Goal: Task Accomplishment & Management: Manage account settings

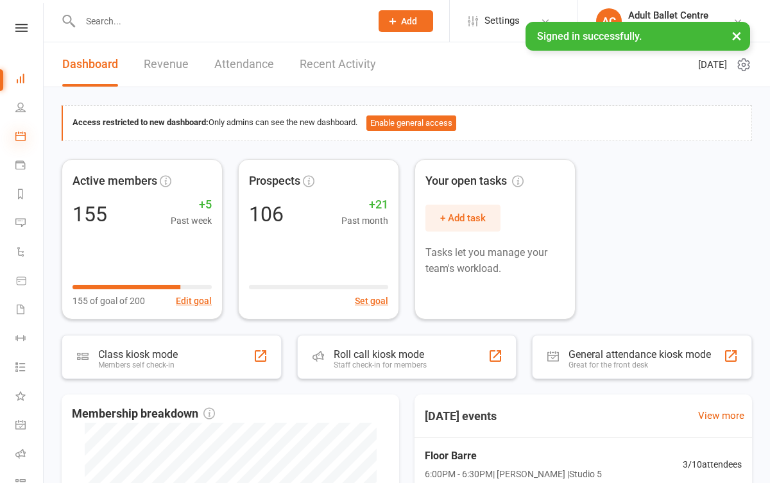
click at [16, 138] on icon at bounding box center [20, 136] width 10 height 10
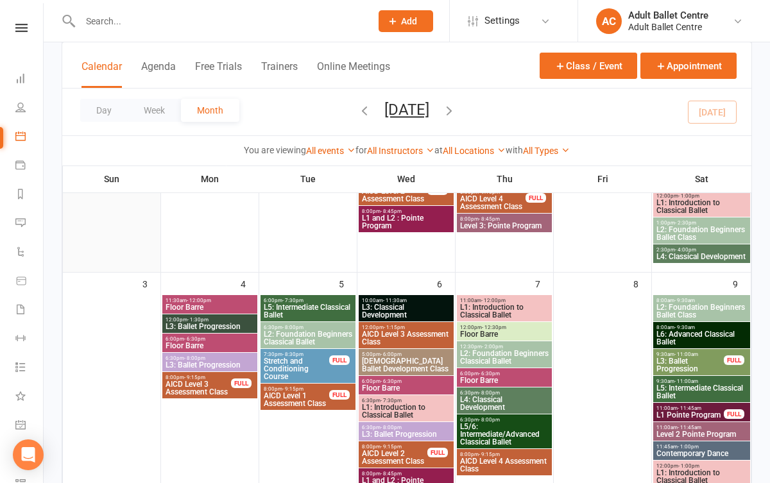
scroll to position [264, 0]
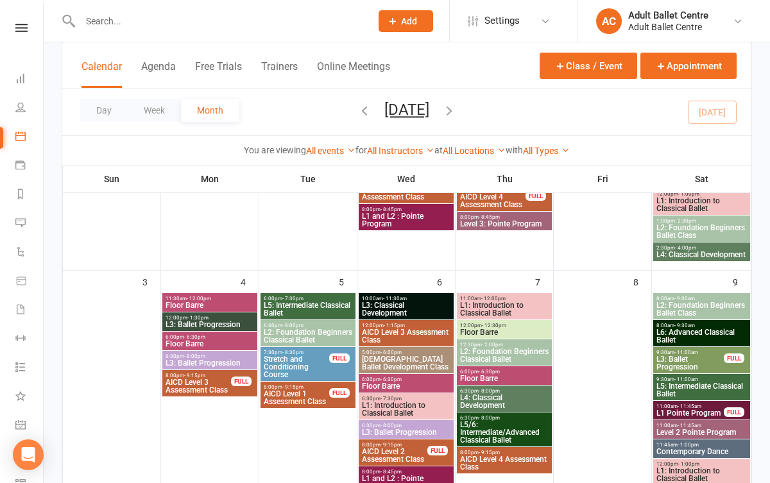
click at [402, 297] on span "- 11:30am" at bounding box center [395, 299] width 24 height 6
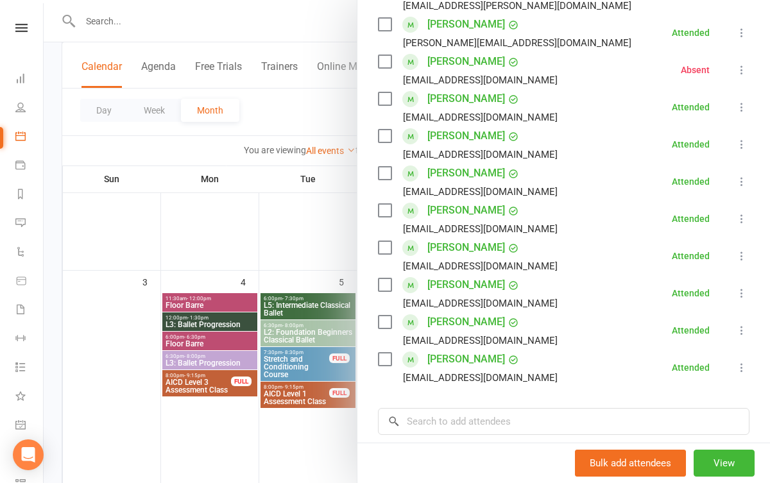
scroll to position [270, 0]
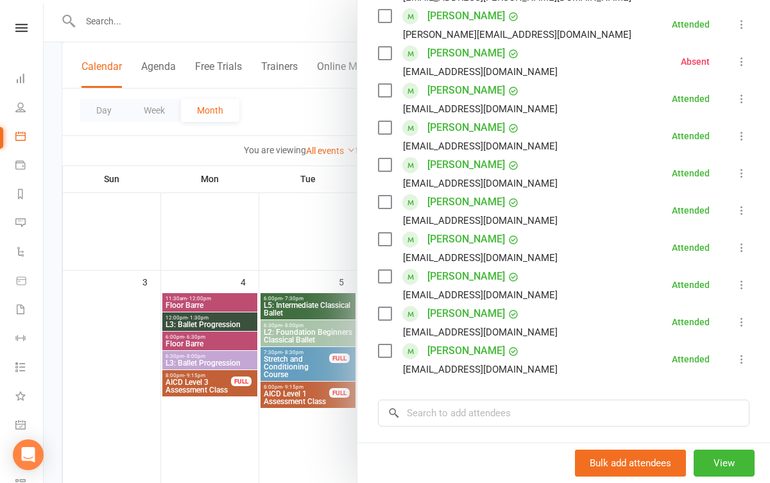
click at [313, 433] on div at bounding box center [407, 241] width 726 height 483
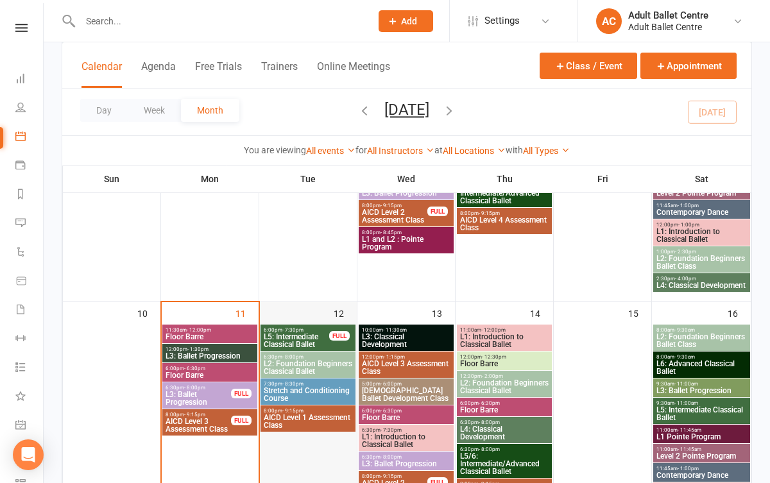
scroll to position [536, 0]
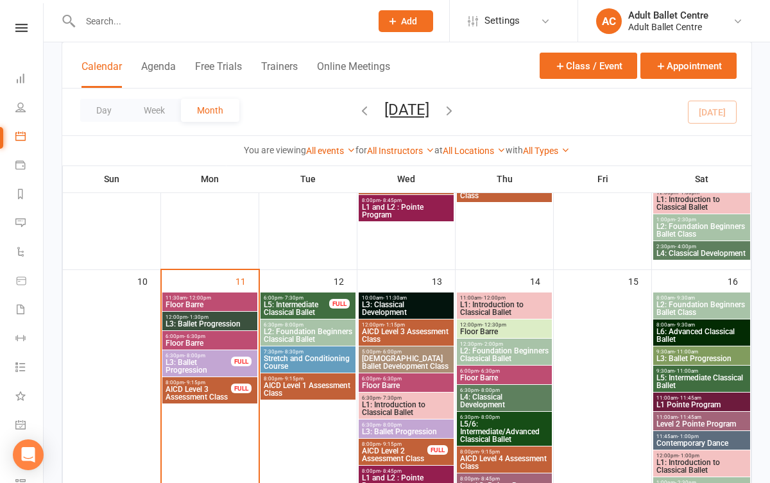
click at [210, 361] on span "L3: Ballet Progression" at bounding box center [198, 366] width 67 height 15
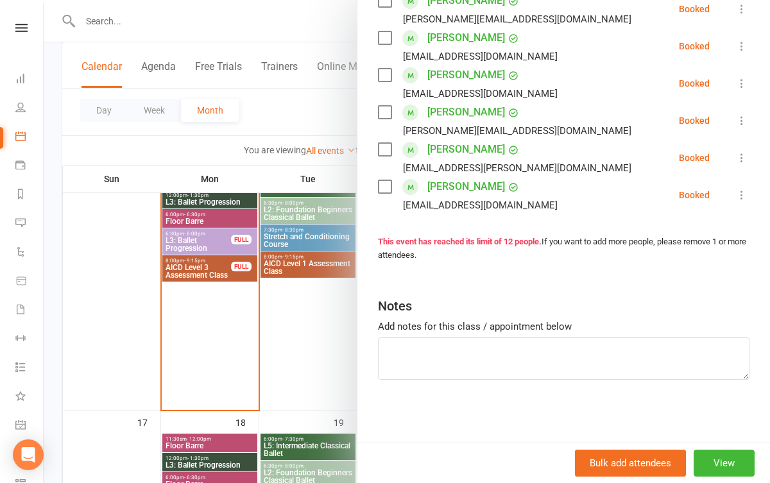
scroll to position [674, 0]
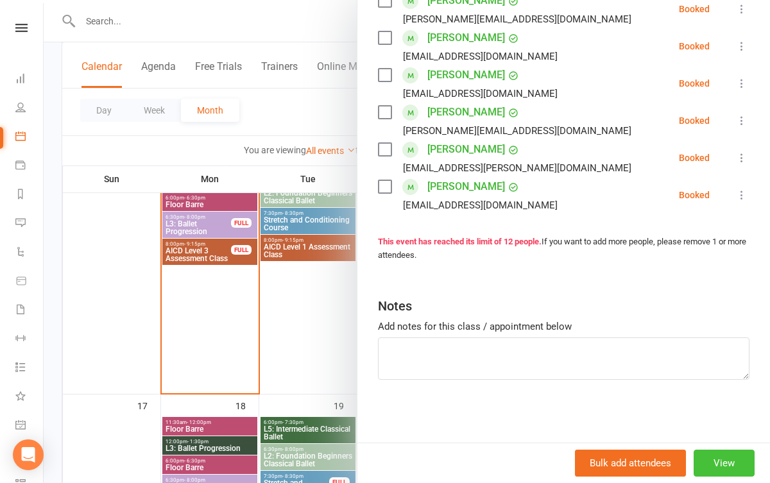
click at [731, 452] on button "View" at bounding box center [724, 463] width 61 height 27
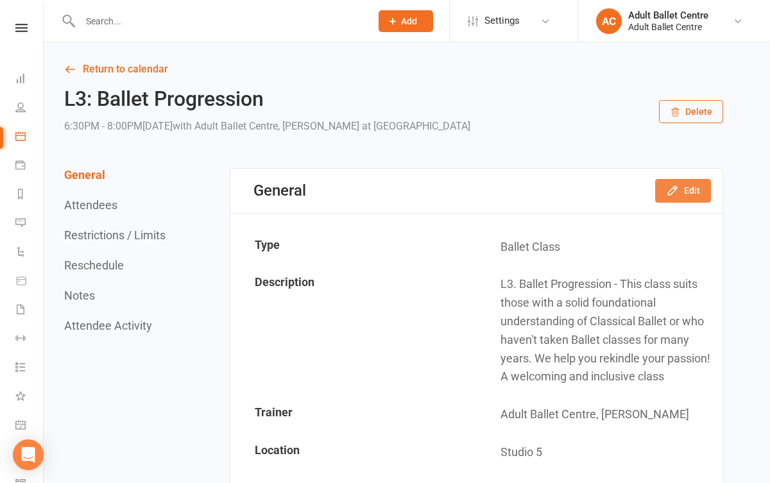
click at [693, 191] on button "Edit" at bounding box center [683, 190] width 56 height 23
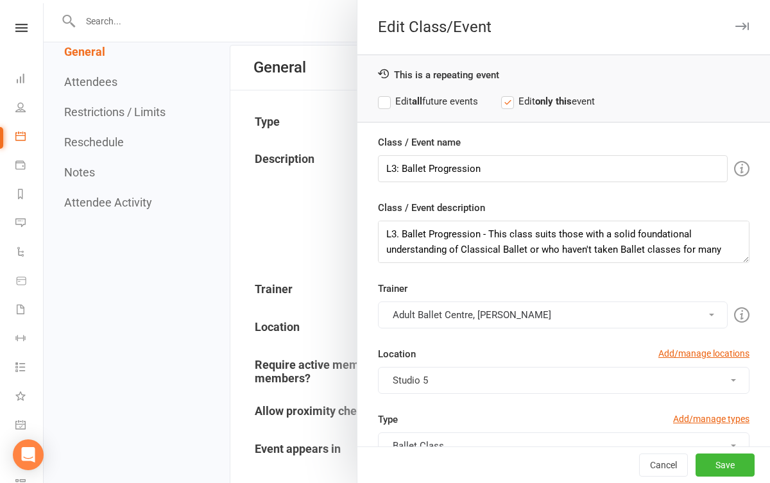
click at [344, 361] on div at bounding box center [407, 241] width 726 height 483
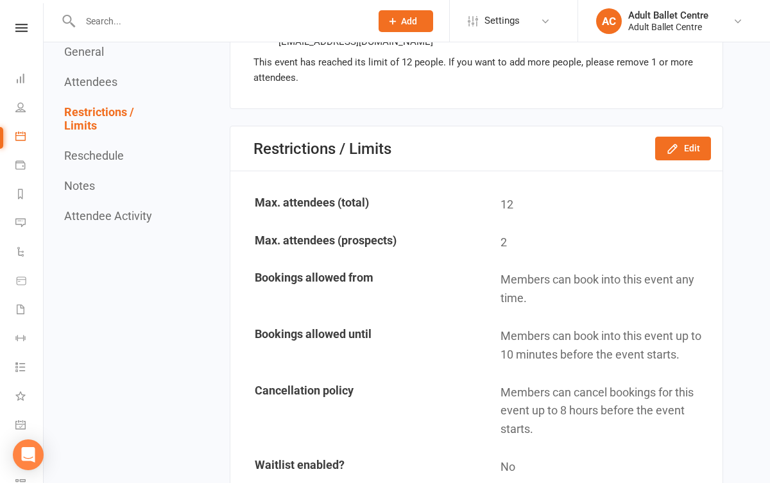
scroll to position [1303, 0]
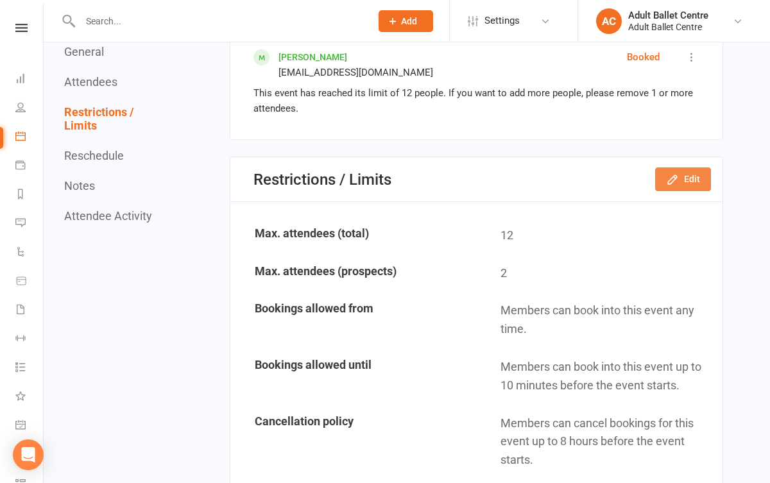
click at [692, 167] on button "Edit" at bounding box center [683, 178] width 56 height 23
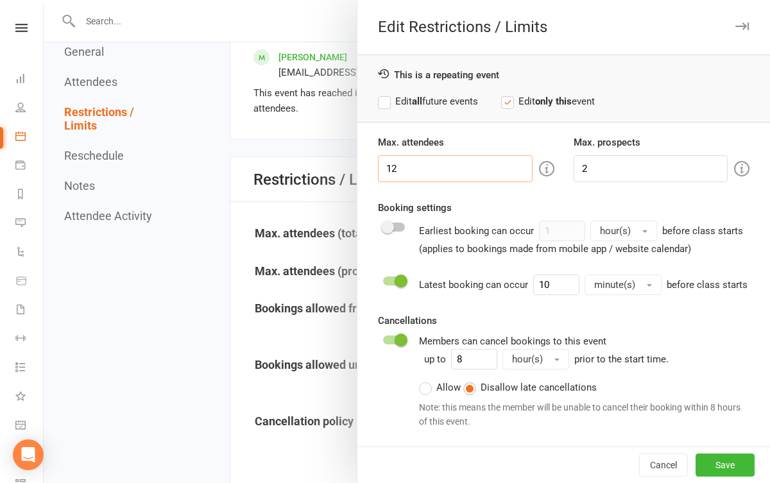
click at [448, 171] on input "12" at bounding box center [455, 168] width 155 height 27
type input "15"
click at [709, 465] on button "Save" at bounding box center [724, 465] width 59 height 23
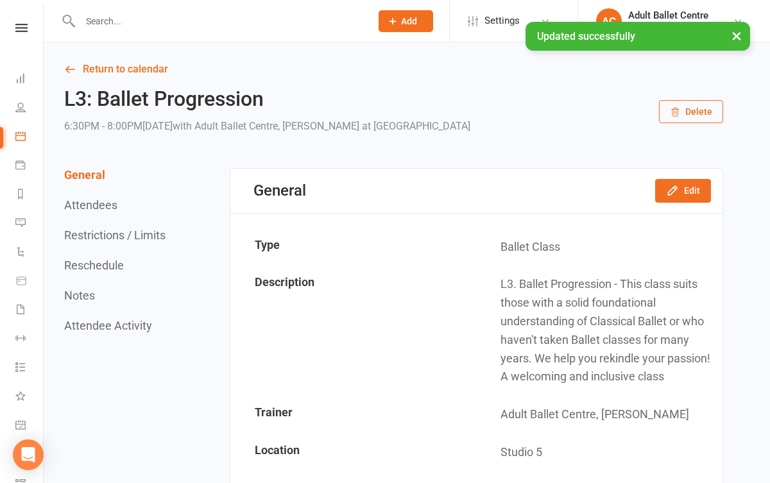
scroll to position [0, 0]
click at [110, 76] on link "Return to calendar" at bounding box center [393, 69] width 659 height 18
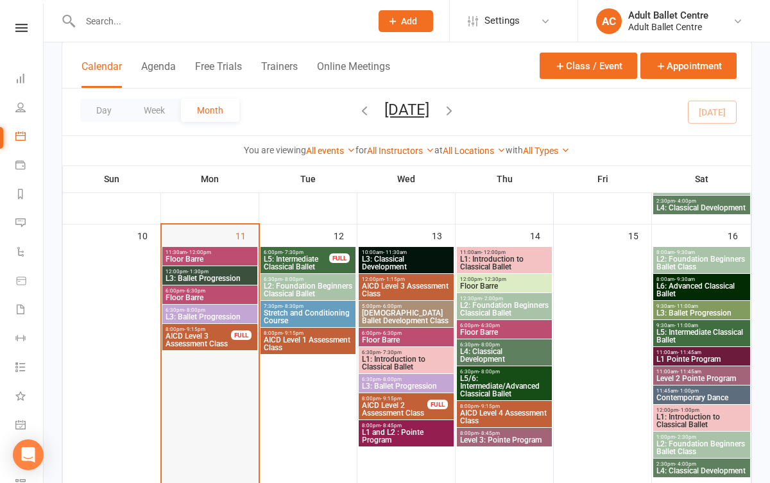
scroll to position [572, 0]
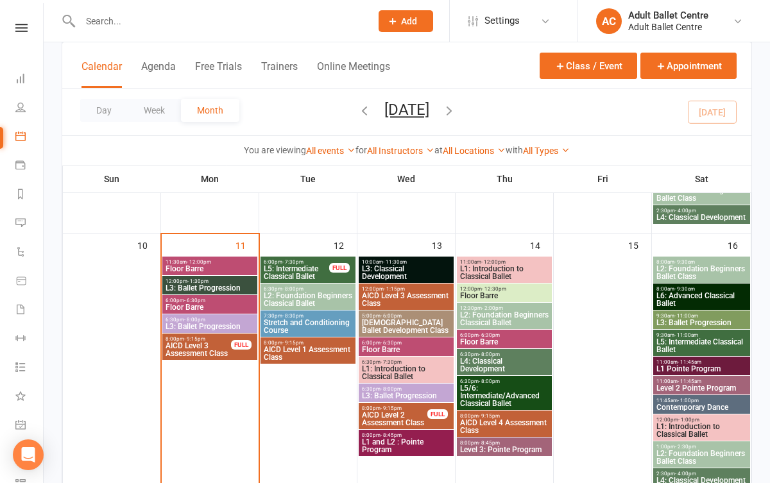
click at [217, 270] on span "Floor Barre" at bounding box center [210, 269] width 90 height 8
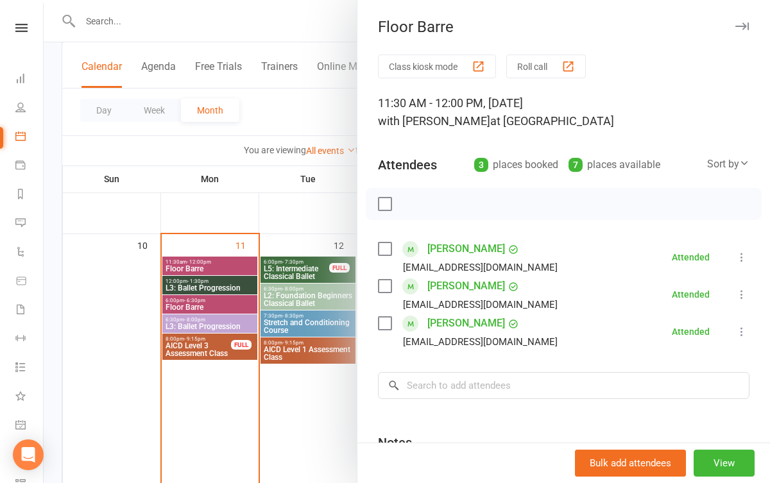
click at [209, 392] on div at bounding box center [407, 241] width 726 height 483
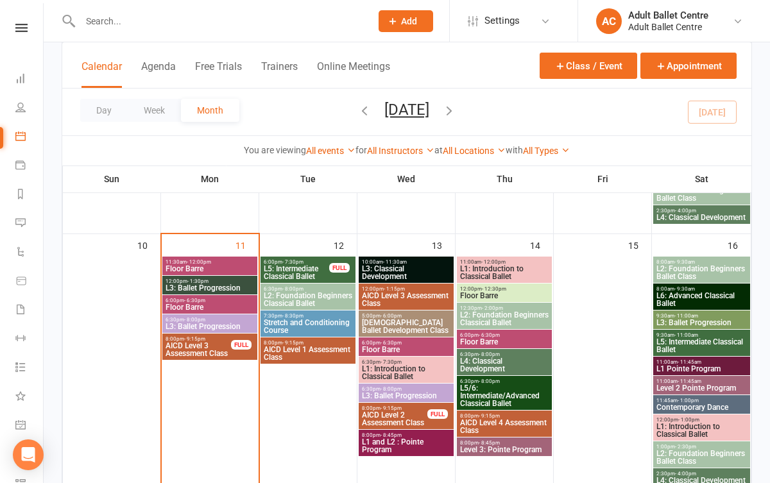
click at [207, 284] on span "L3: Ballet Progression" at bounding box center [210, 288] width 90 height 8
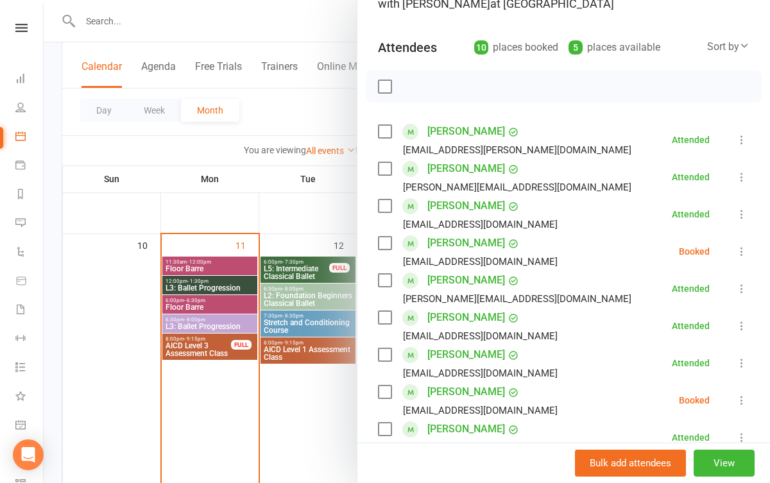
scroll to position [184, 0]
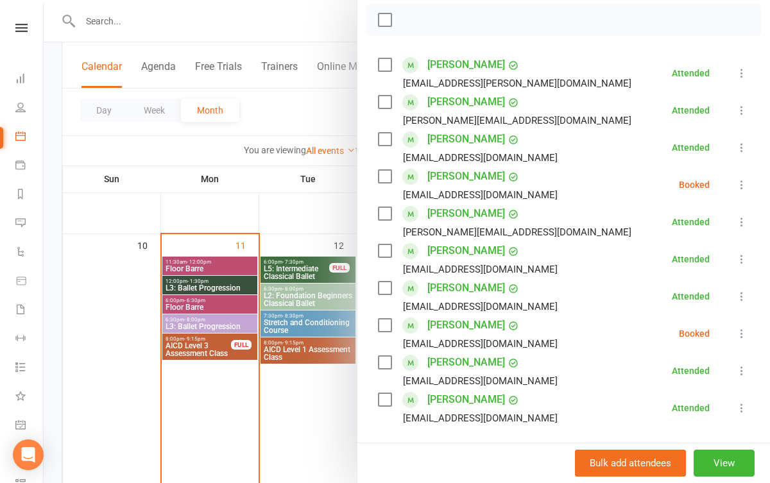
click at [738, 187] on icon at bounding box center [741, 184] width 13 height 13
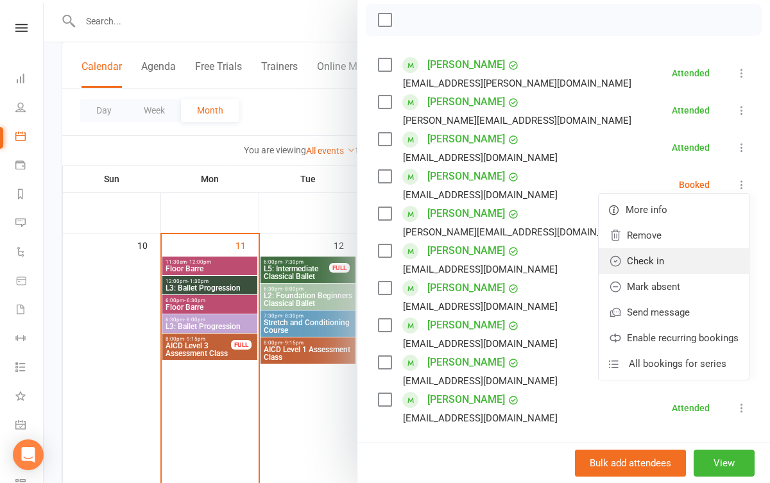
click at [701, 261] on link "Check in" at bounding box center [674, 261] width 150 height 26
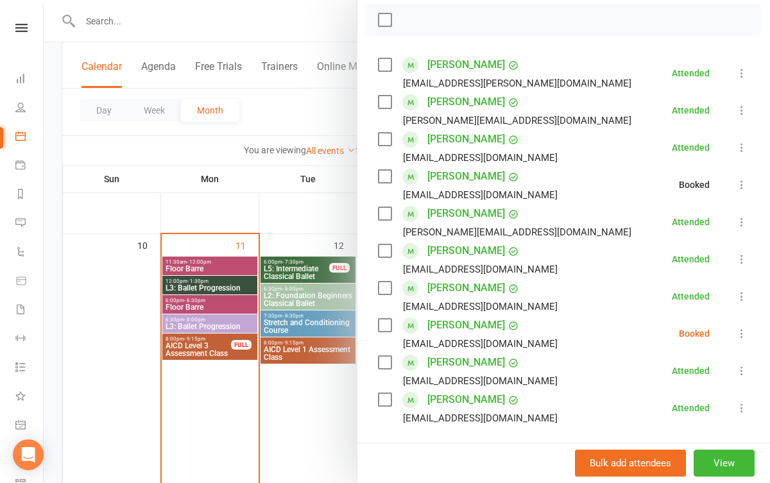
click at [737, 334] on icon at bounding box center [741, 333] width 13 height 13
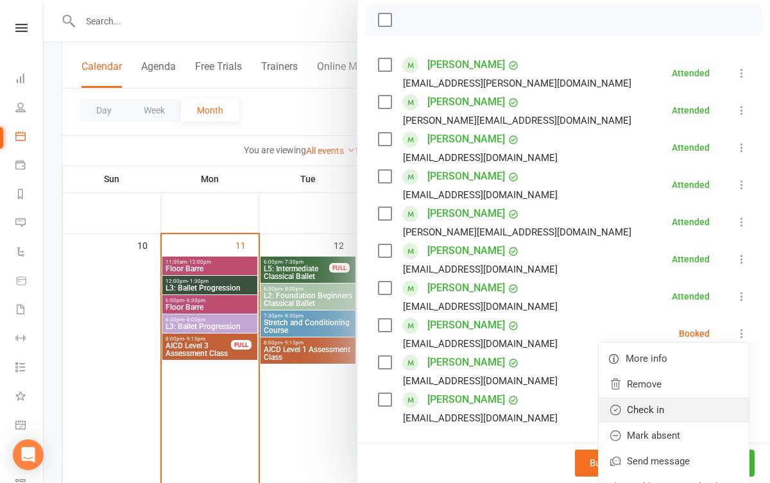
click at [717, 404] on link "Check in" at bounding box center [674, 410] width 150 height 26
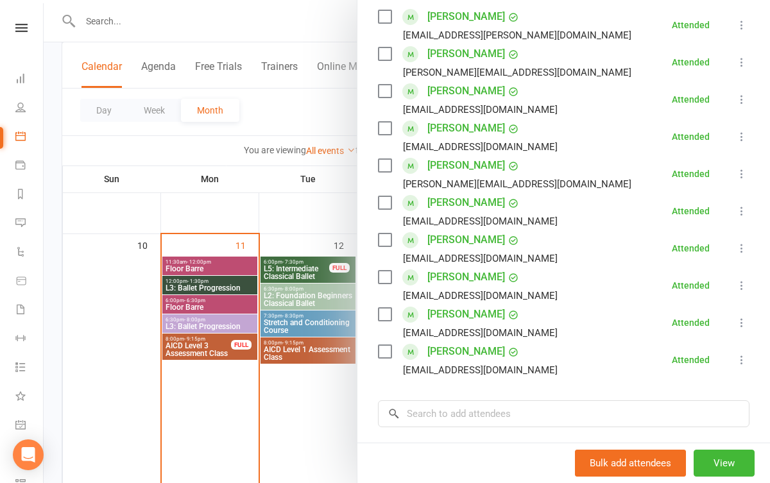
scroll to position [315, 0]
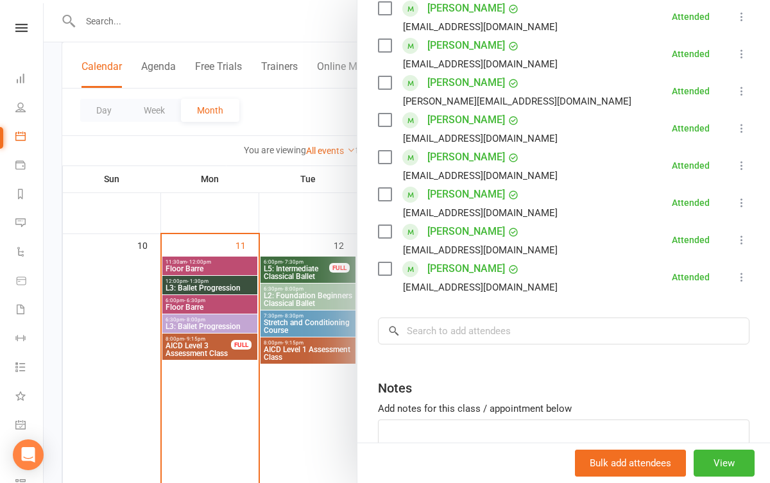
click at [280, 420] on div at bounding box center [407, 241] width 726 height 483
